Goal: Check status

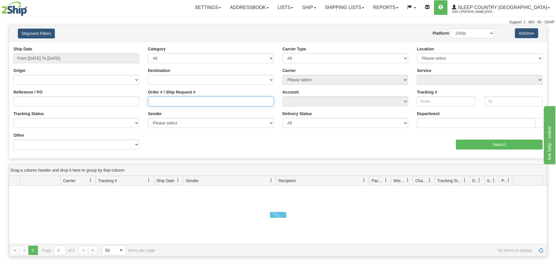
drag, startPoint x: 162, startPoint y: 101, endPoint x: 169, endPoint y: 113, distance: 13.2
click at [162, 102] on input "Order # / Ship Request #" at bounding box center [211, 102] width 126 height 10
paste input "9000H999822"
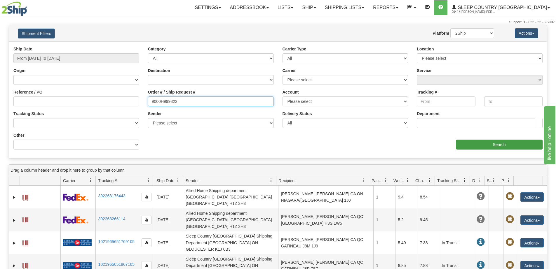
type input "9000H999822"
click at [521, 145] on input "Search" at bounding box center [499, 145] width 87 height 10
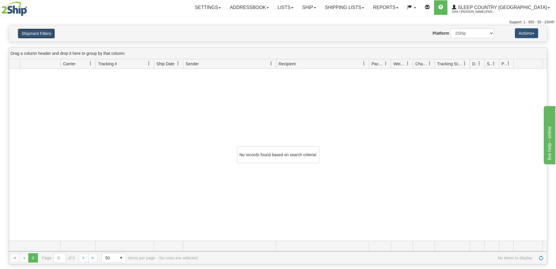
click at [49, 30] on button "Shipment Filters" at bounding box center [36, 34] width 37 height 10
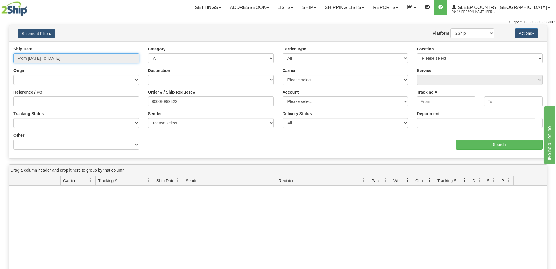
click at [77, 58] on input "From [DATE] To [DATE]" at bounding box center [76, 58] width 126 height 10
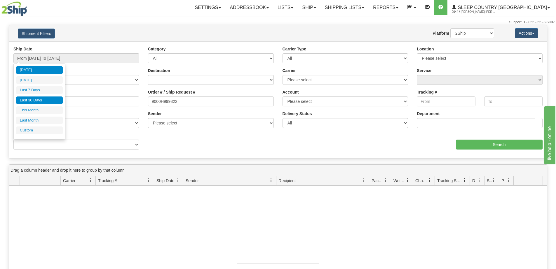
click at [40, 100] on li "Last 30 Days" at bounding box center [39, 101] width 47 height 8
type input "From [DATE] To [DATE]"
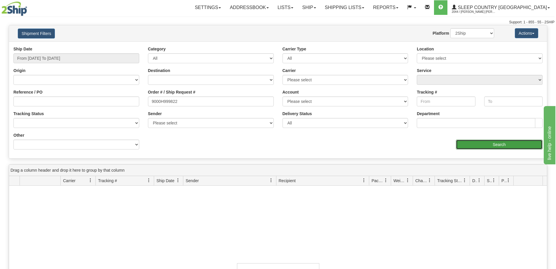
click at [470, 148] on input "Search" at bounding box center [499, 145] width 87 height 10
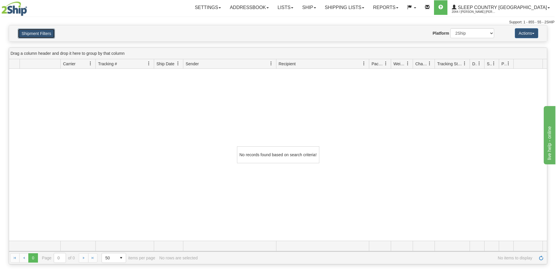
click at [44, 29] on button "Shipment Filters" at bounding box center [36, 34] width 37 height 10
